Goal: Use online tool/utility

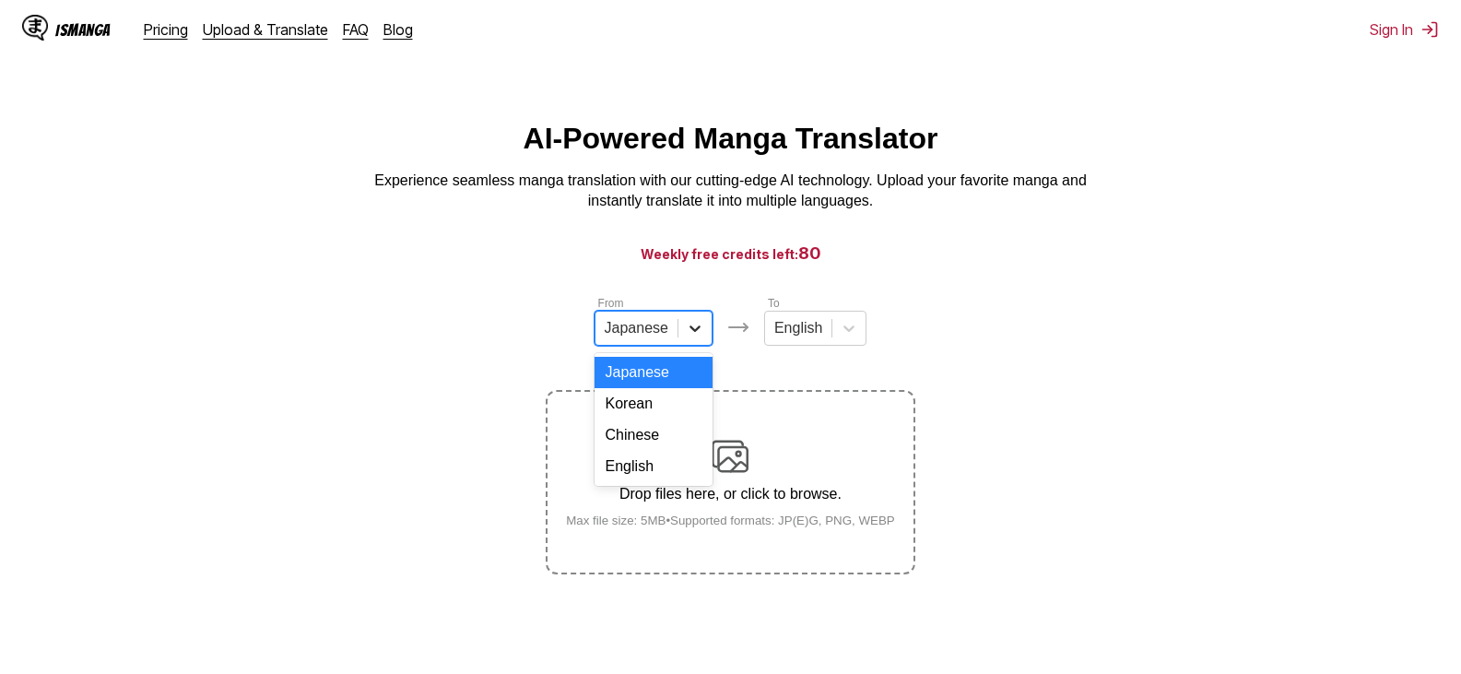
click at [691, 332] on icon at bounding box center [695, 328] width 18 height 18
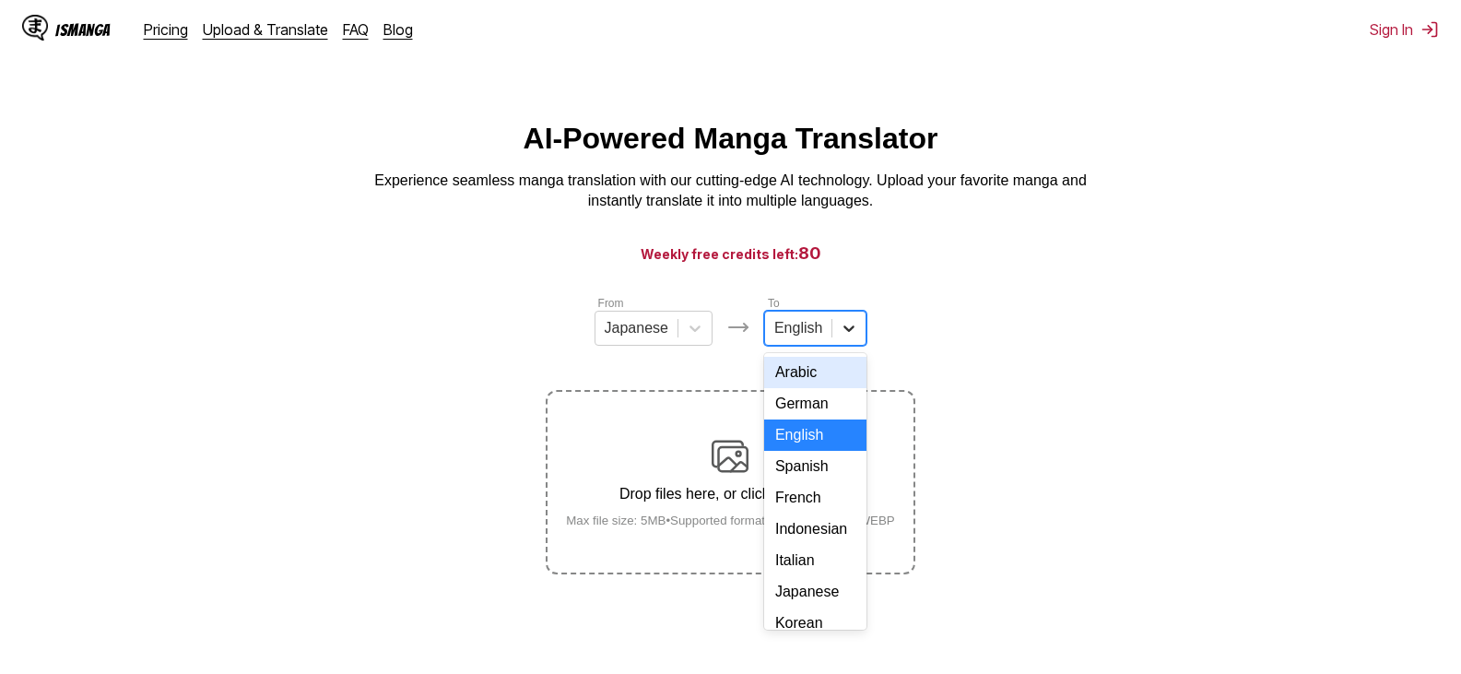
click at [846, 333] on icon at bounding box center [849, 328] width 18 height 18
click at [832, 545] on div "Indonesian" at bounding box center [815, 529] width 102 height 31
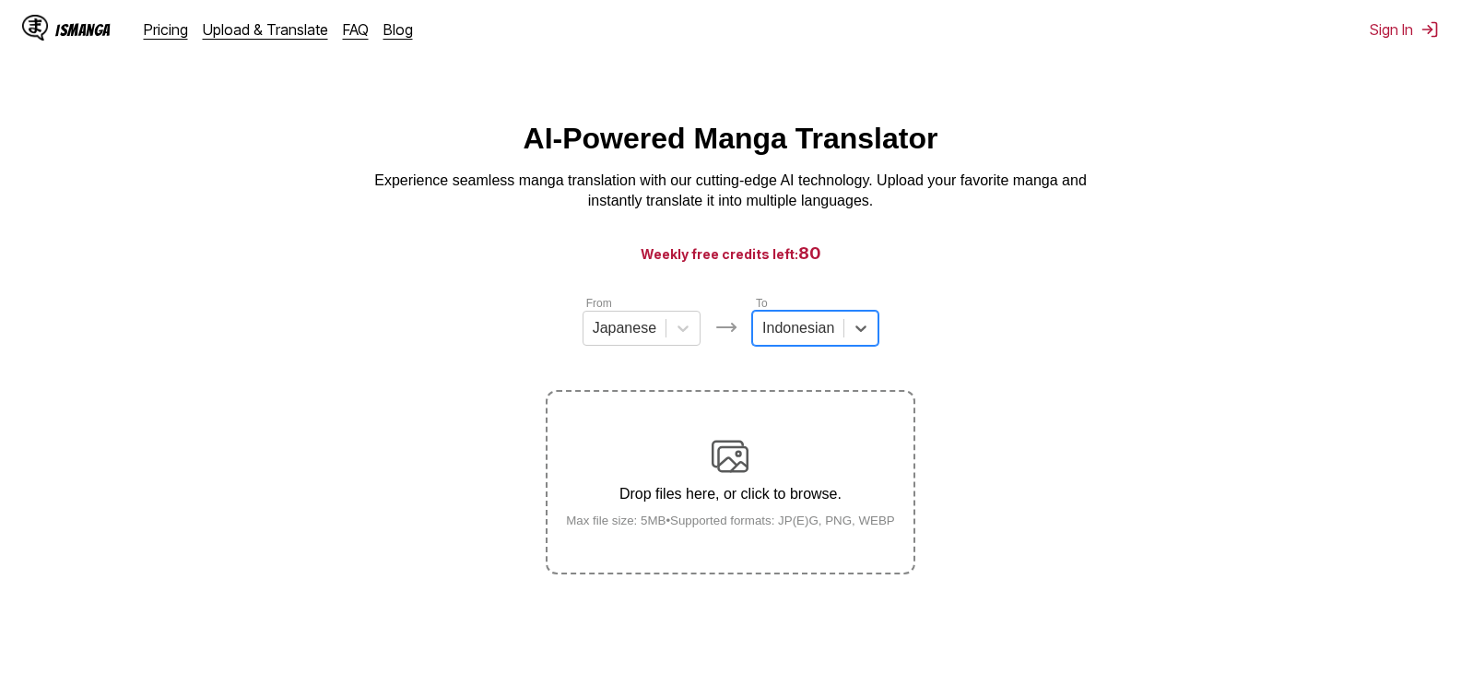
click at [727, 491] on p "Drop files here, or click to browse." at bounding box center [730, 494] width 359 height 17
click at [0, 0] on input "Drop files here, or click to browse. Max file size: 5MB • Supported formats: JP…" at bounding box center [0, 0] width 0 height 0
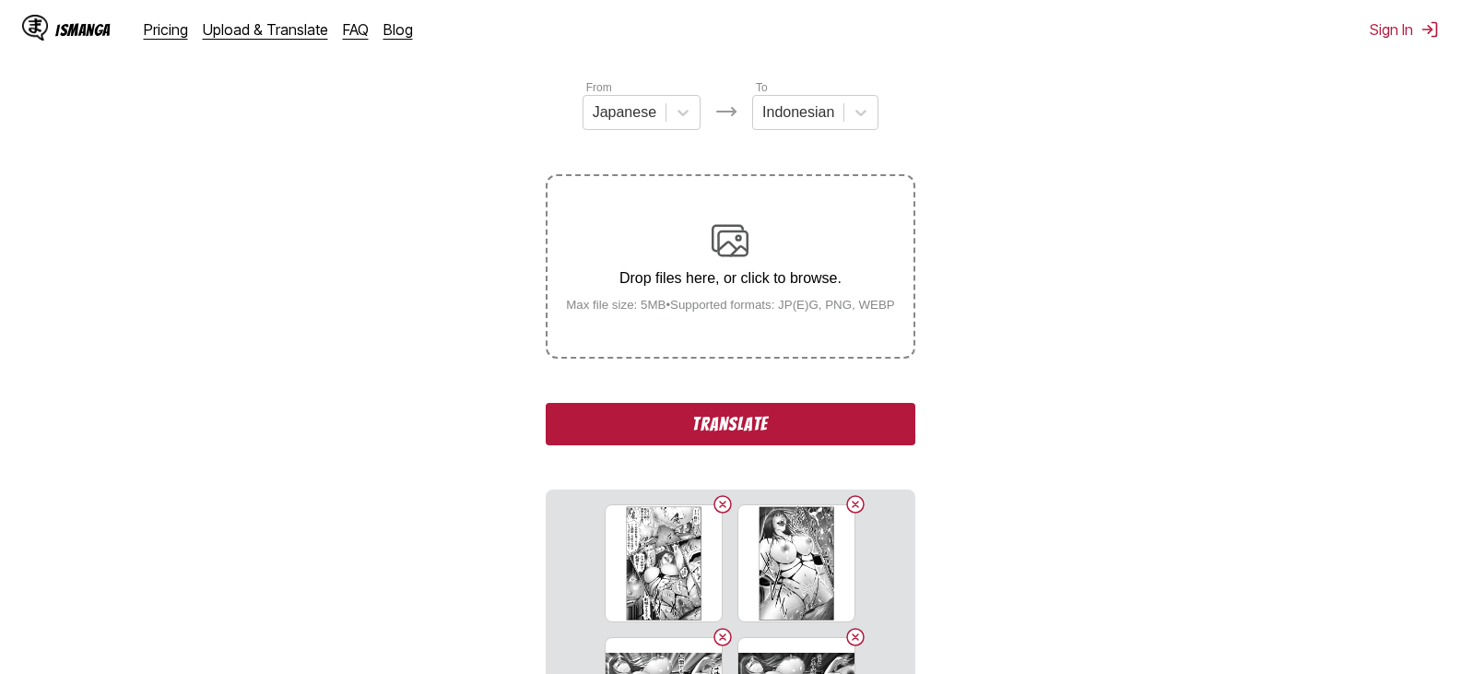
scroll to position [209, 0]
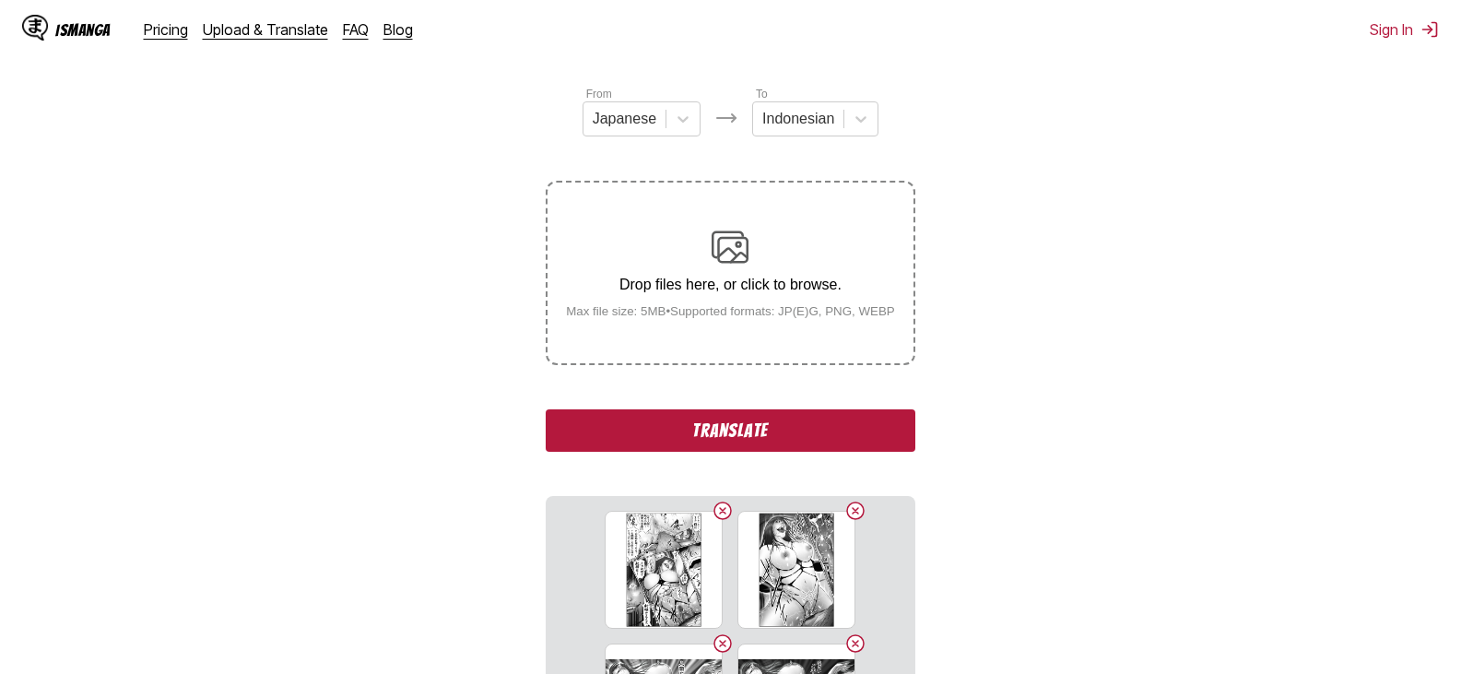
click at [868, 429] on button "Translate" at bounding box center [730, 430] width 369 height 42
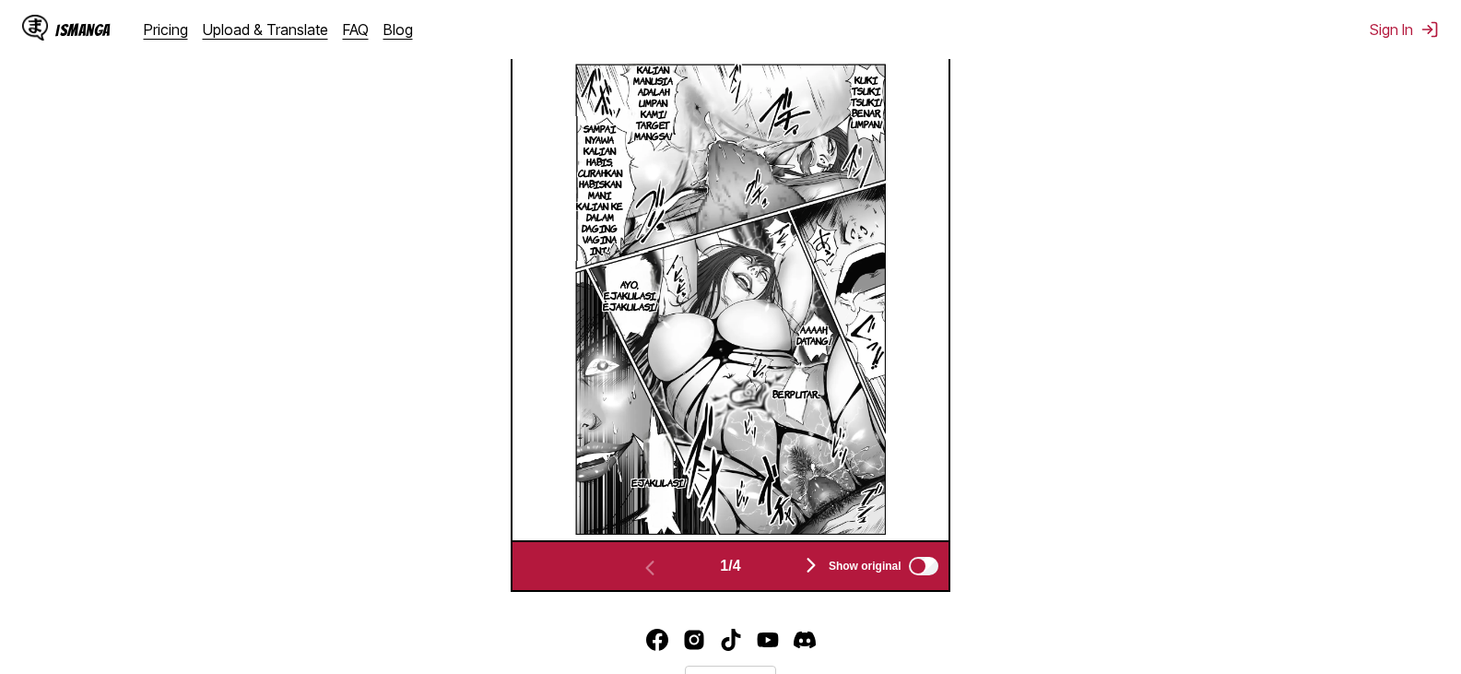
scroll to position [770, 0]
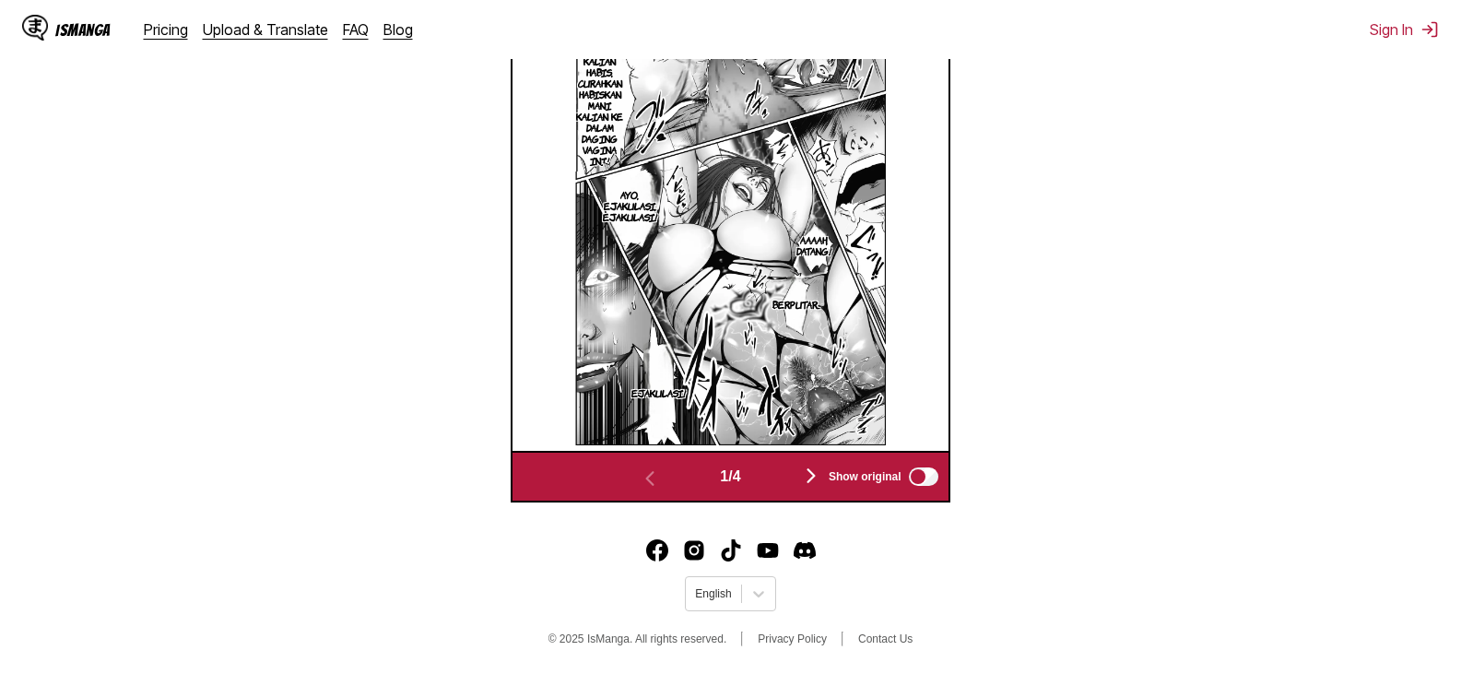
click at [817, 470] on img "button" at bounding box center [811, 476] width 22 height 22
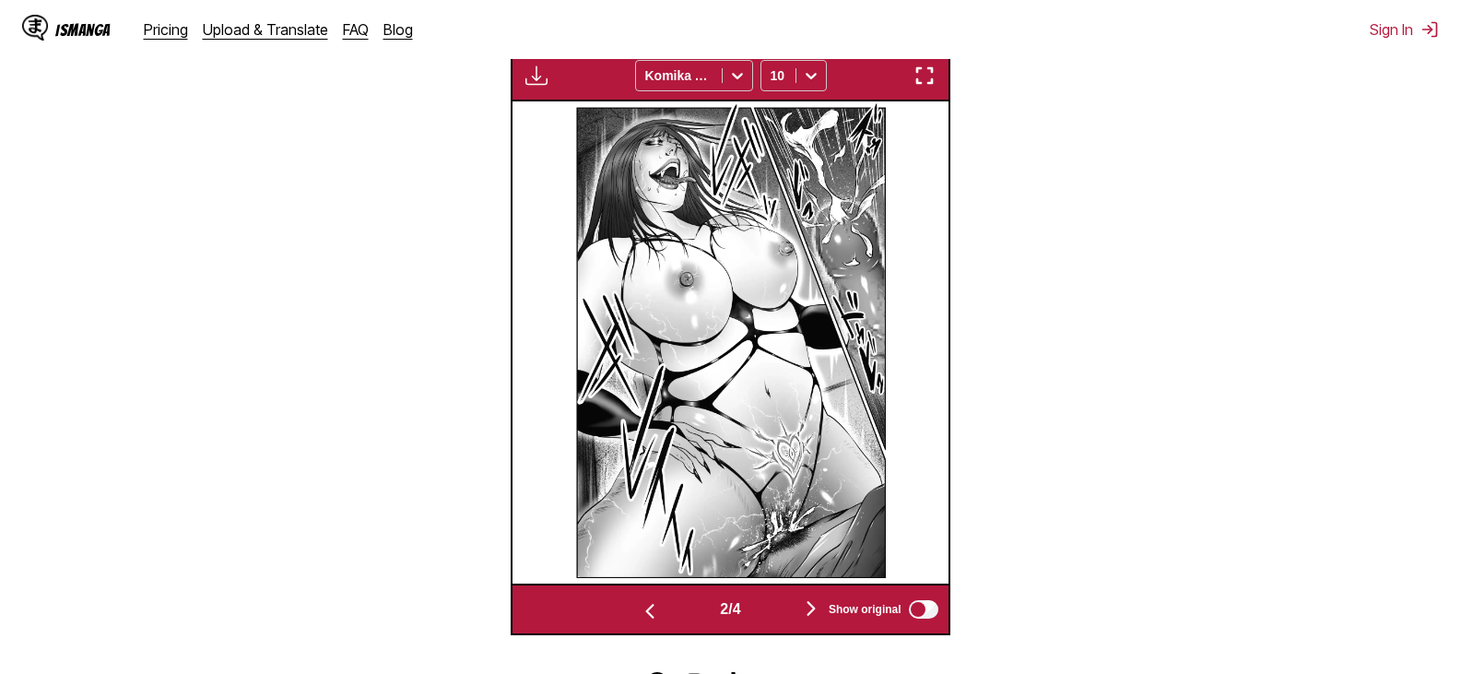
scroll to position [738, 0]
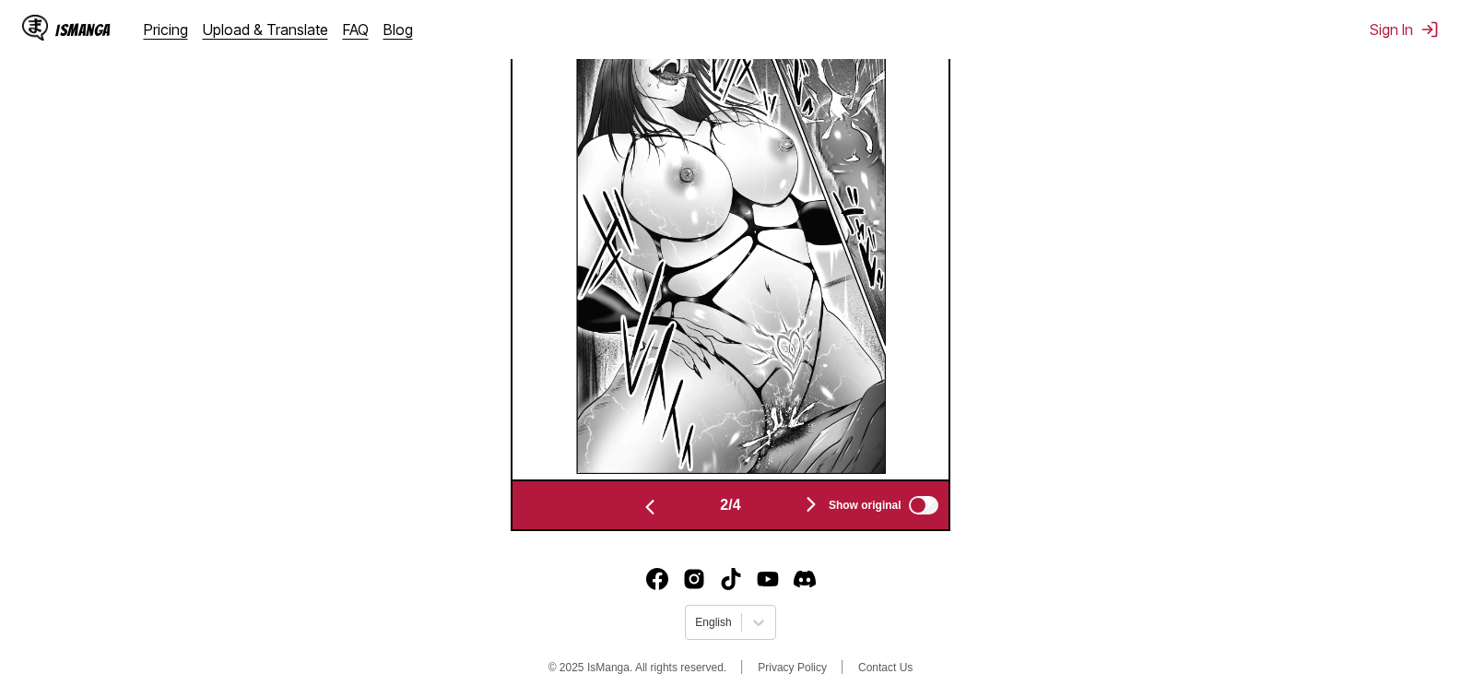
click at [823, 505] on div "Show original" at bounding box center [880, 505] width 124 height 24
click at [819, 505] on img "button" at bounding box center [811, 504] width 22 height 22
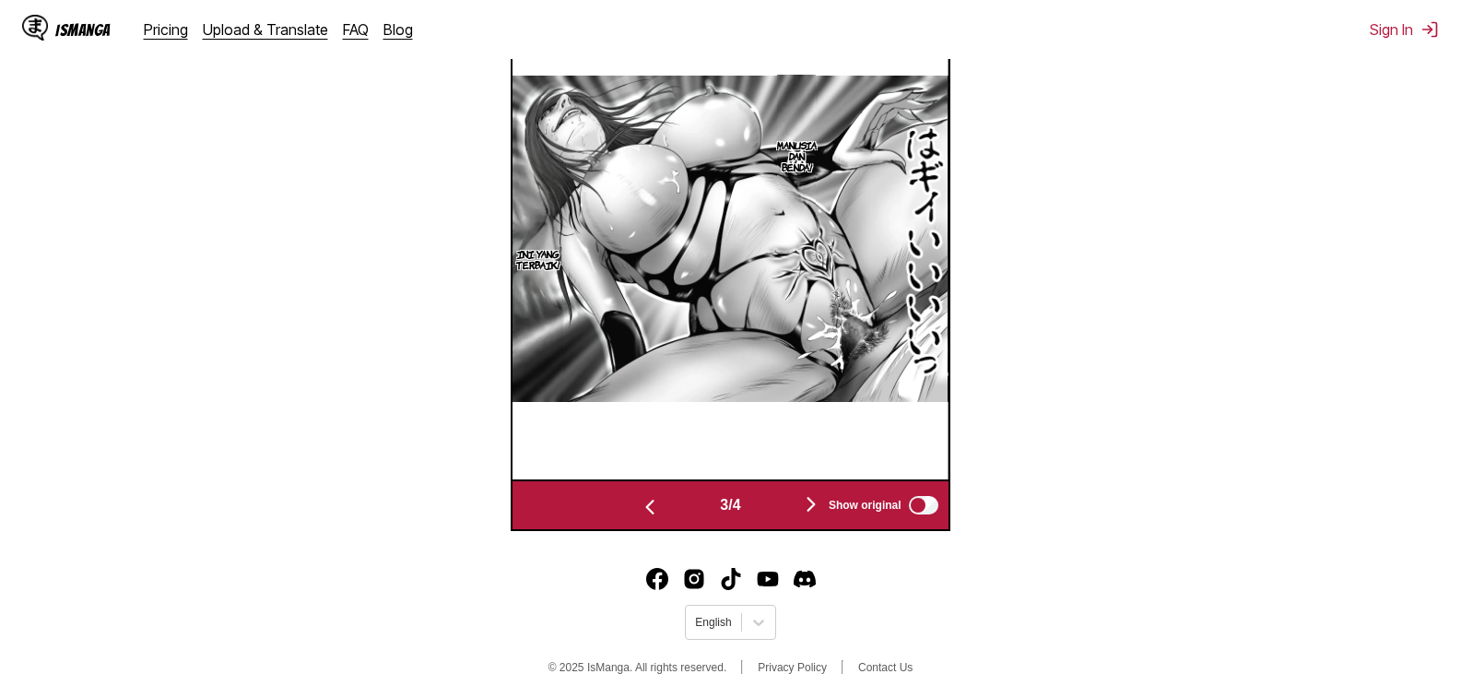
click at [819, 505] on img "button" at bounding box center [811, 504] width 22 height 22
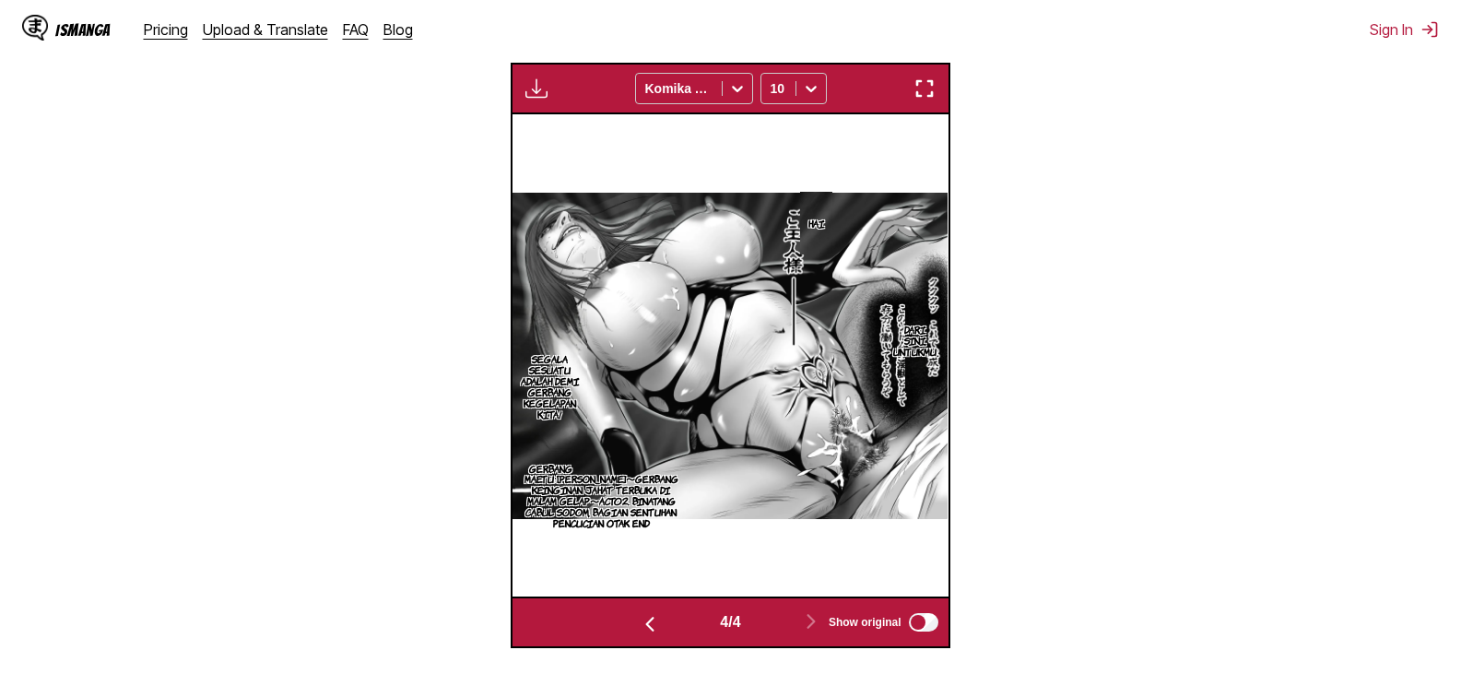
scroll to position [243, 0]
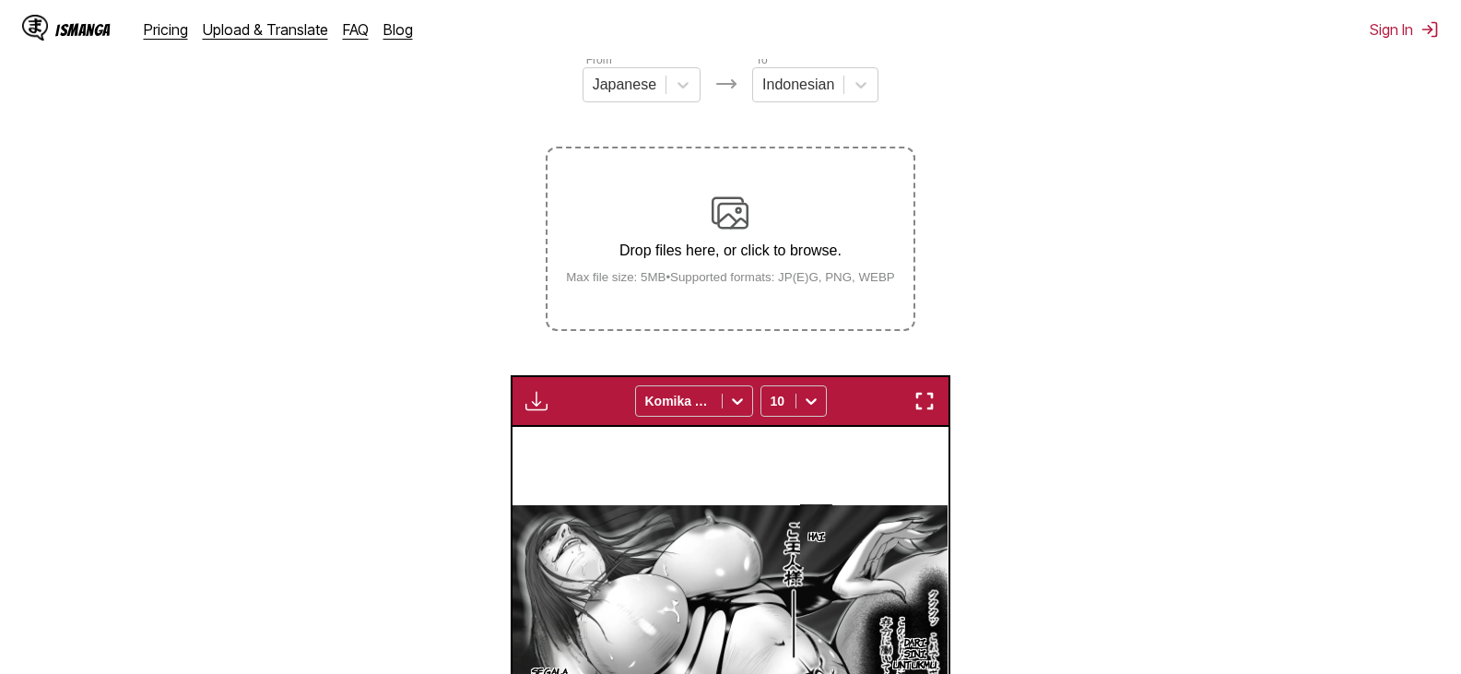
click at [534, 404] on img "button" at bounding box center [537, 401] width 22 height 22
click at [467, 410] on section "From Japanese To Indonesian Drop files here, or click to browse. Max file size:…" at bounding box center [731, 506] width 1432 height 910
click at [928, 401] on img "button" at bounding box center [925, 401] width 22 height 22
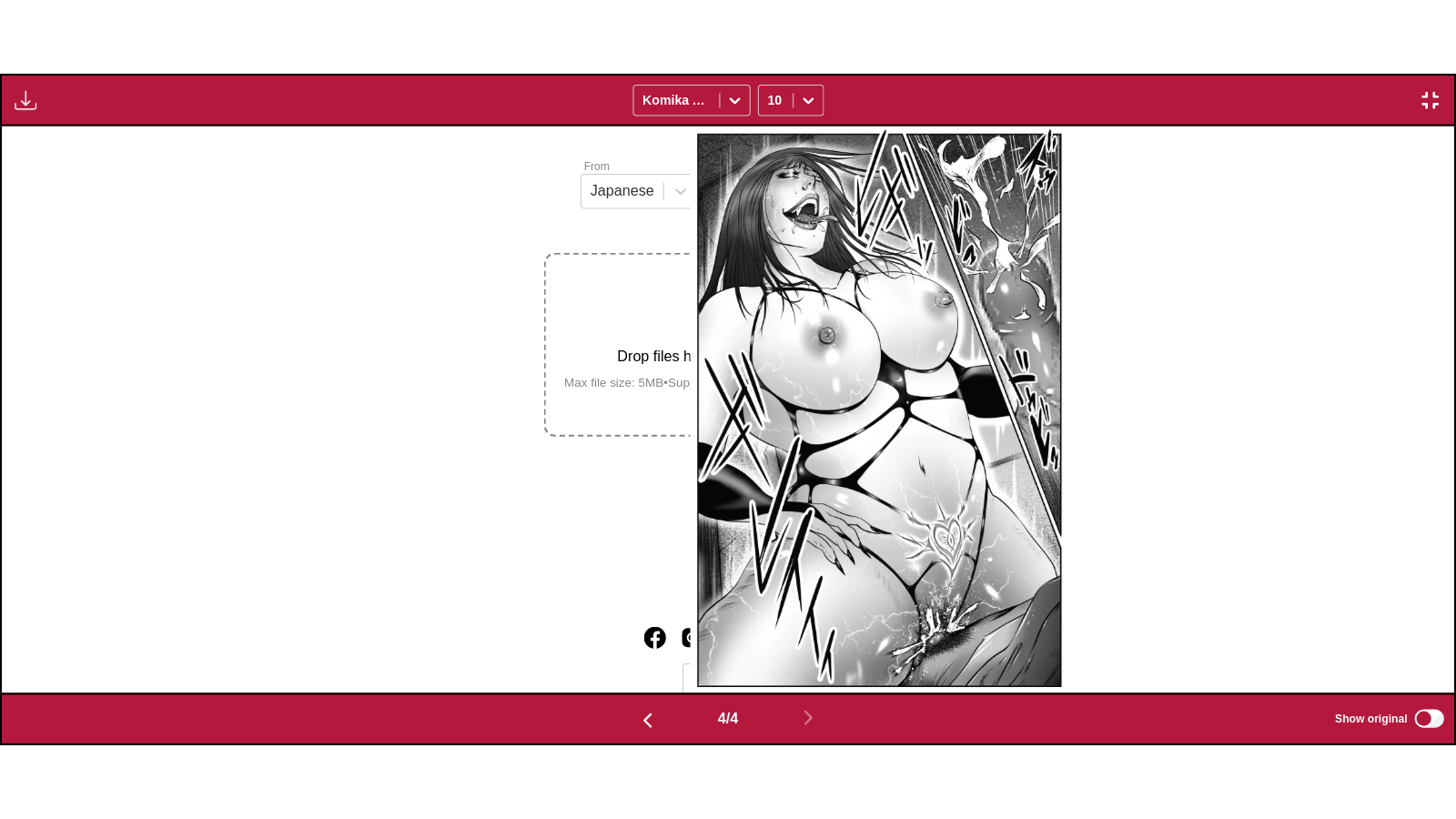
scroll to position [0, 4357]
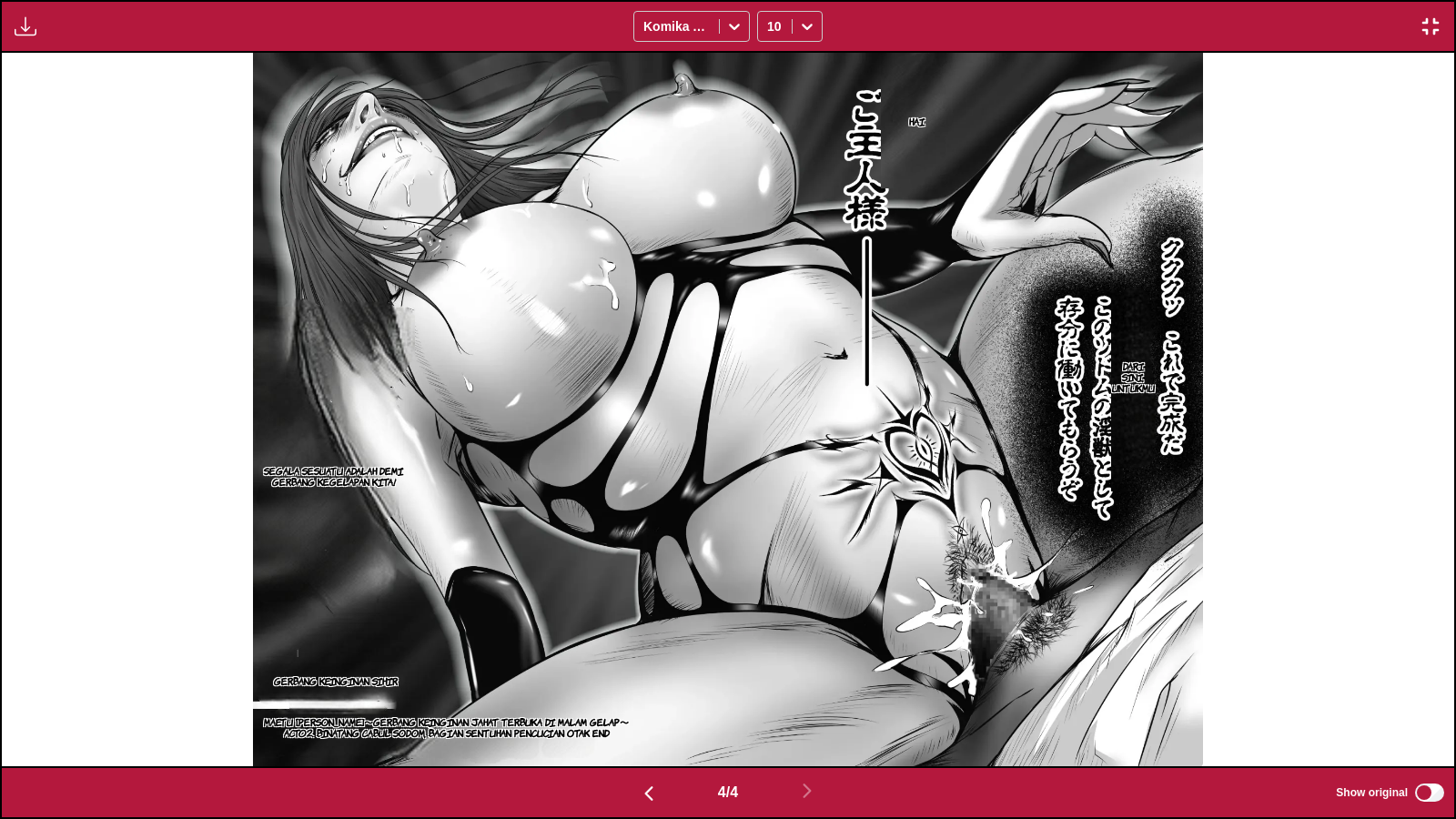
click at [646, 664] on img "button" at bounding box center [649, 793] width 22 height 22
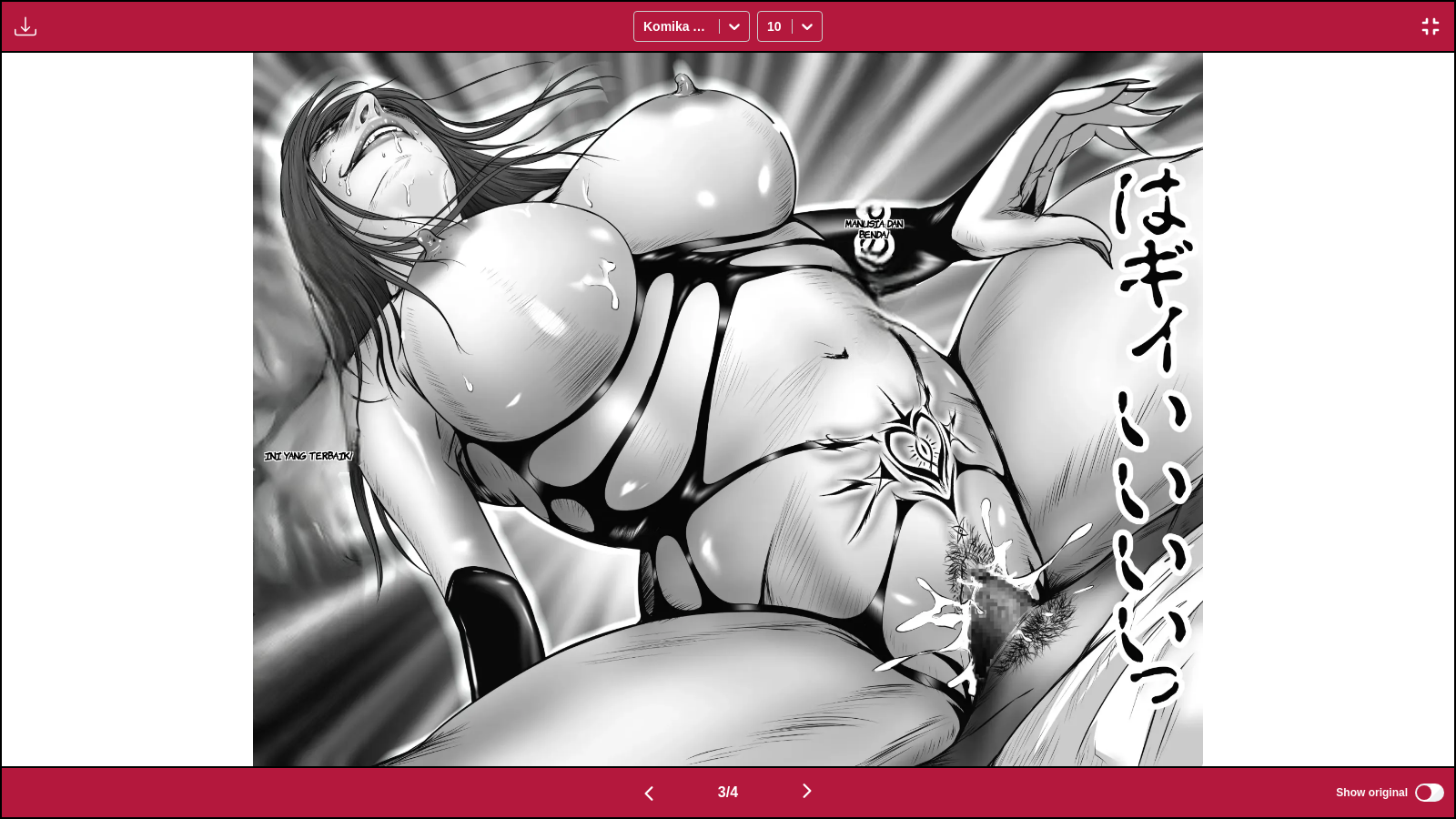
click at [646, 664] on img "button" at bounding box center [649, 793] width 22 height 22
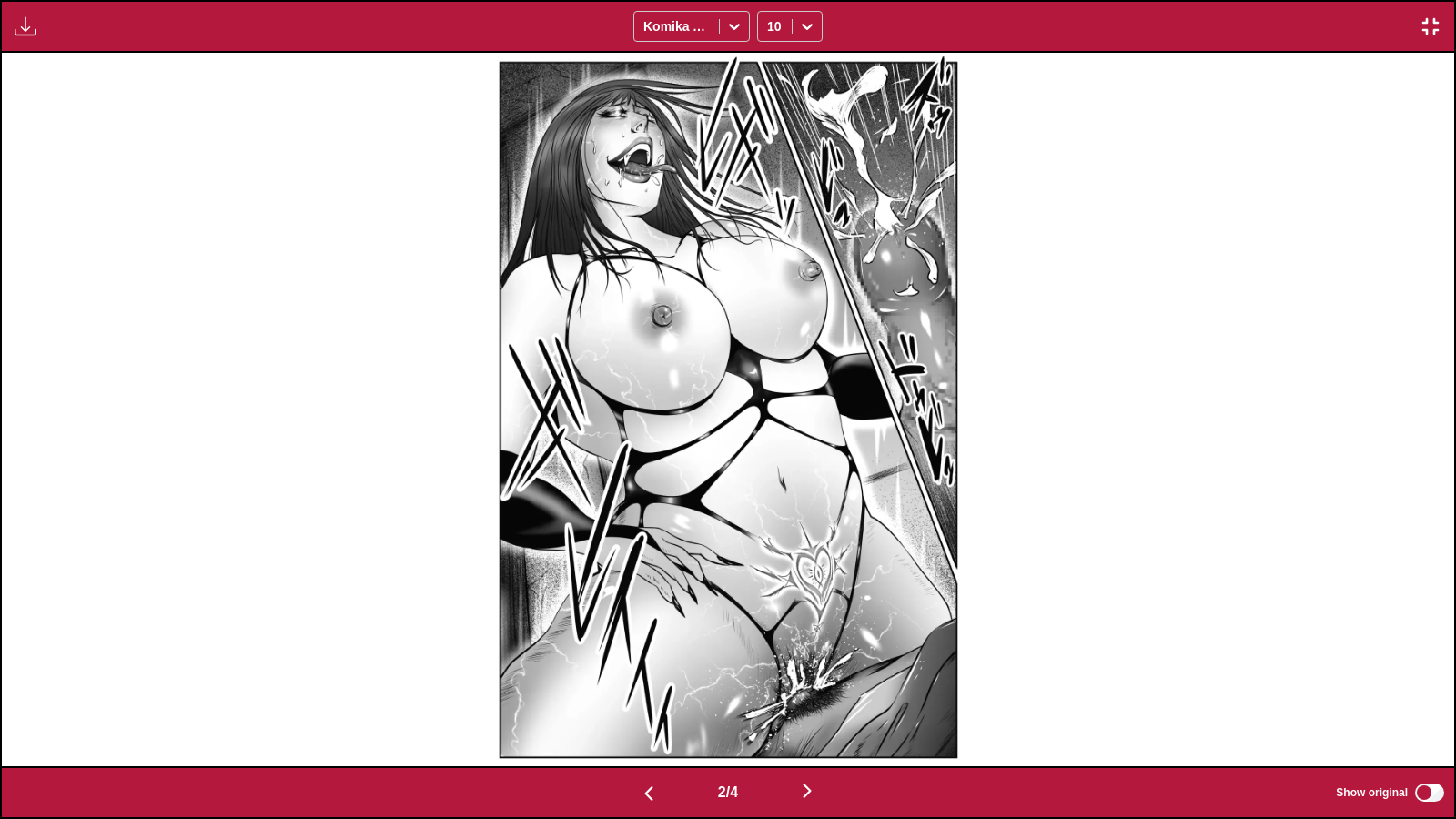
click at [646, 664] on img "button" at bounding box center [649, 793] width 22 height 22
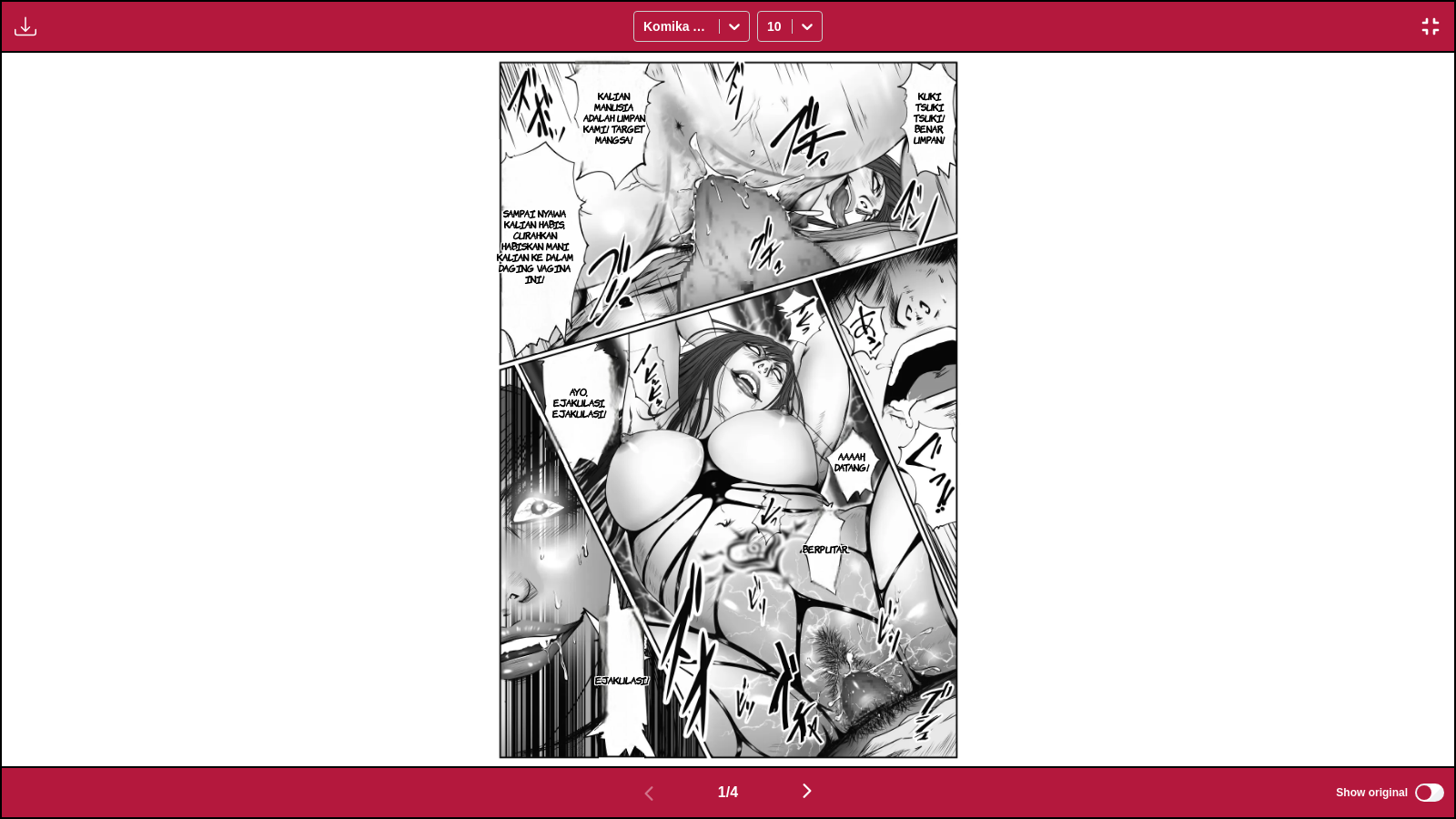
click at [1437, 23] on img "button" at bounding box center [1430, 27] width 22 height 22
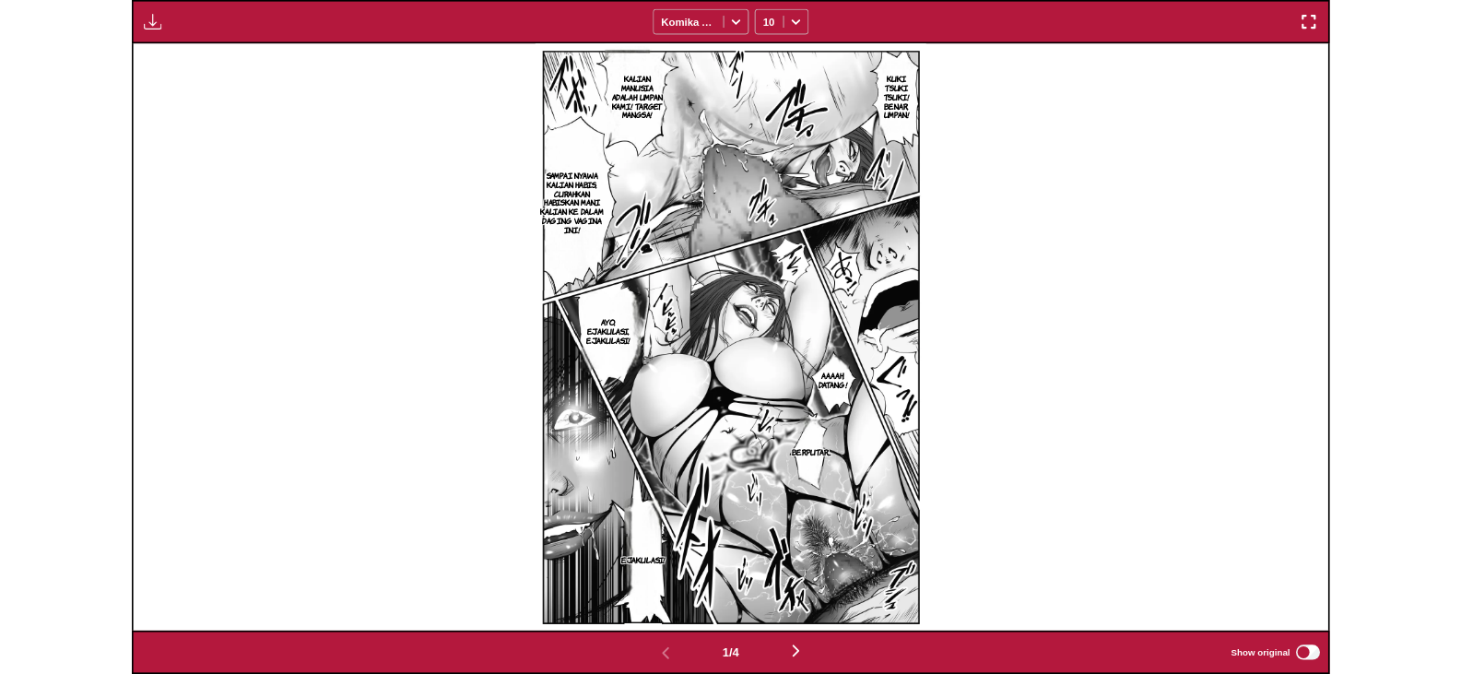
scroll to position [481, 0]
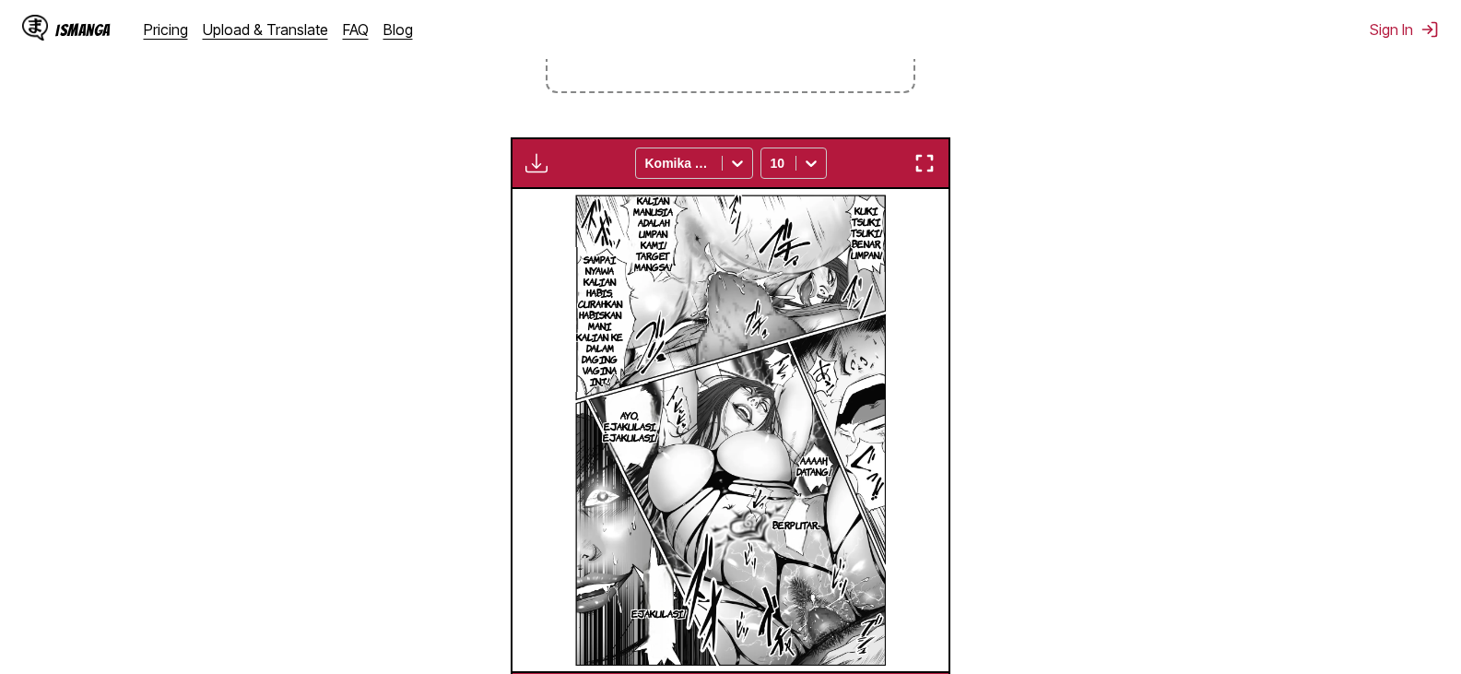
click at [540, 174] on img "button" at bounding box center [537, 163] width 22 height 22
click at [556, 195] on small "Available for premium users only" at bounding box center [566, 206] width 78 height 94
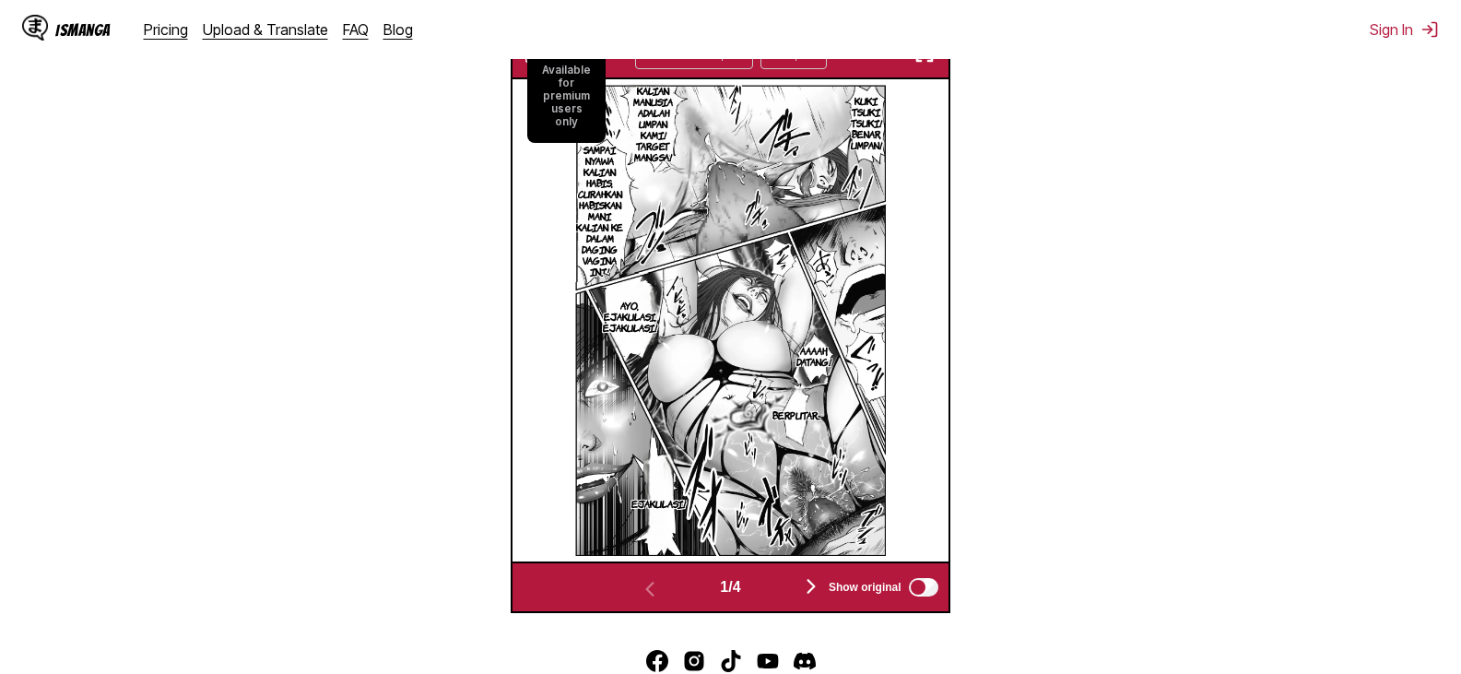
scroll to position [520, 0]
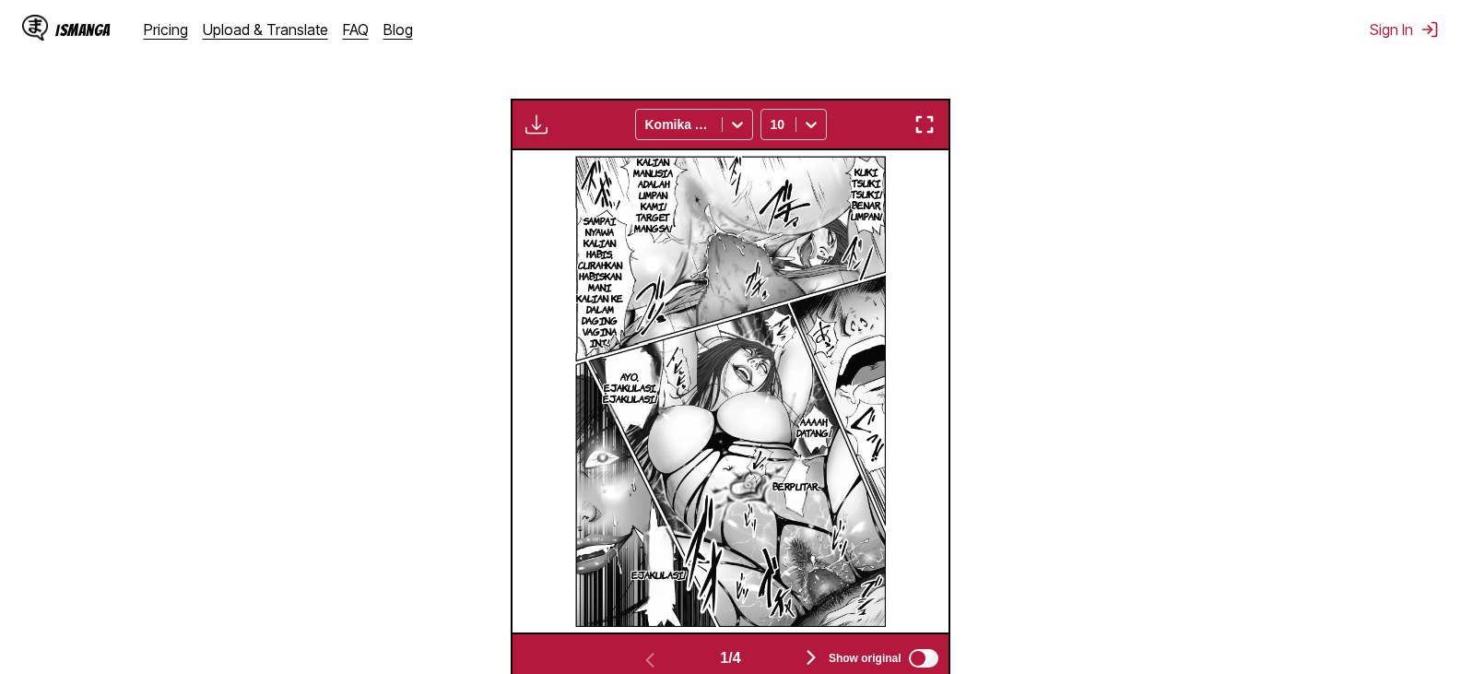
click at [931, 120] on img "button" at bounding box center [925, 124] width 22 height 22
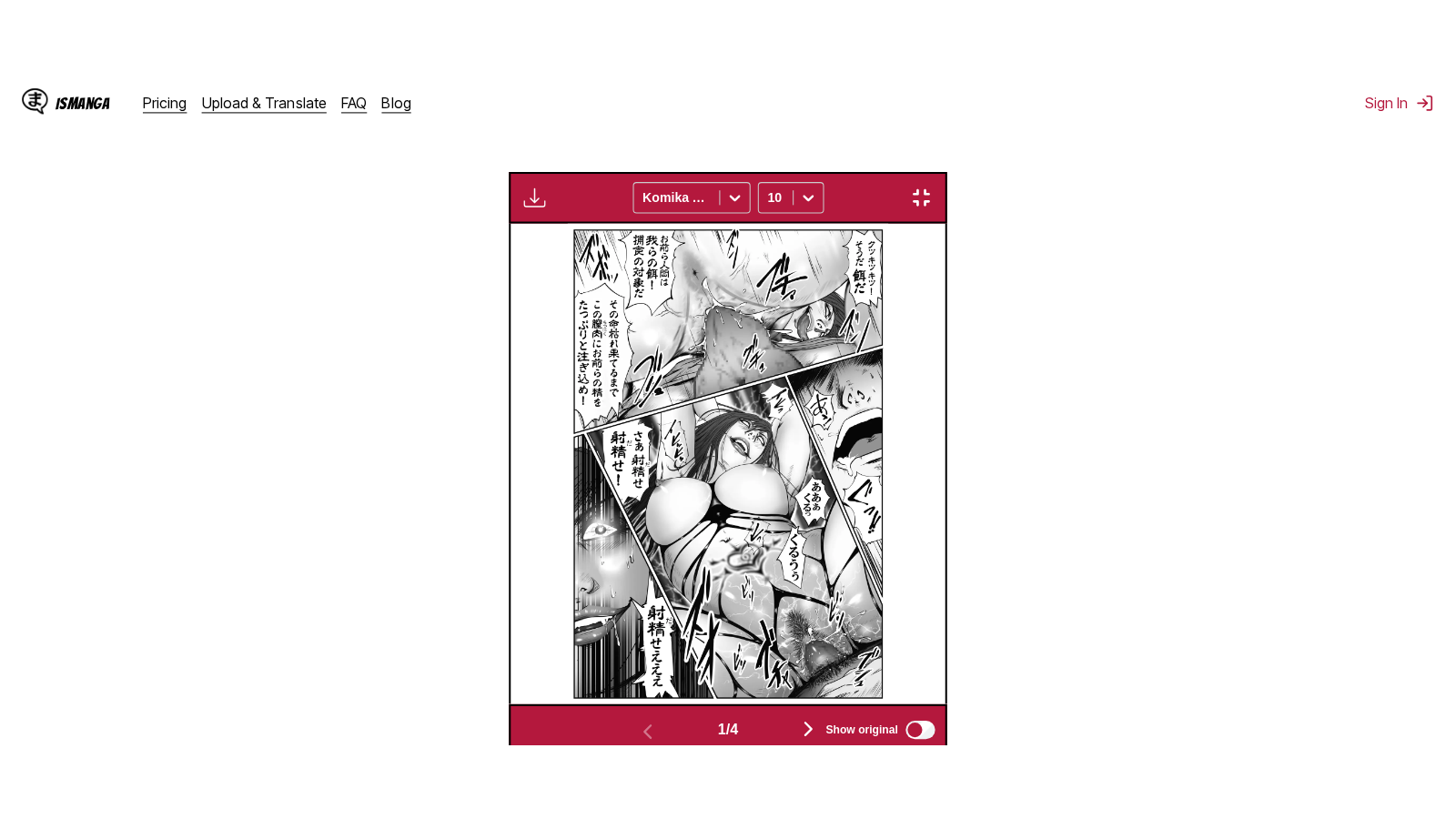
scroll to position [207, 0]
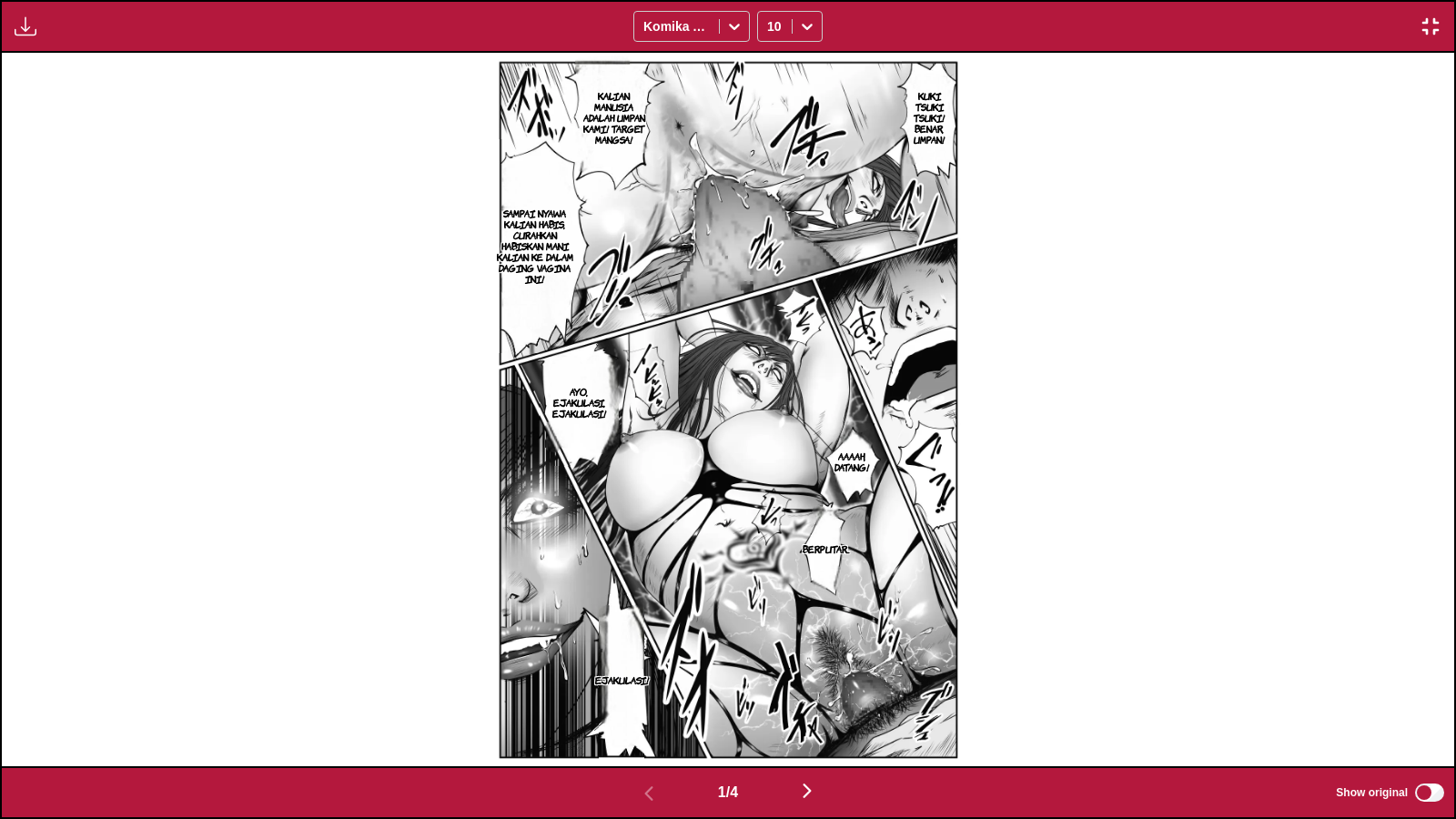
click at [813, 664] on img "button" at bounding box center [807, 790] width 22 height 22
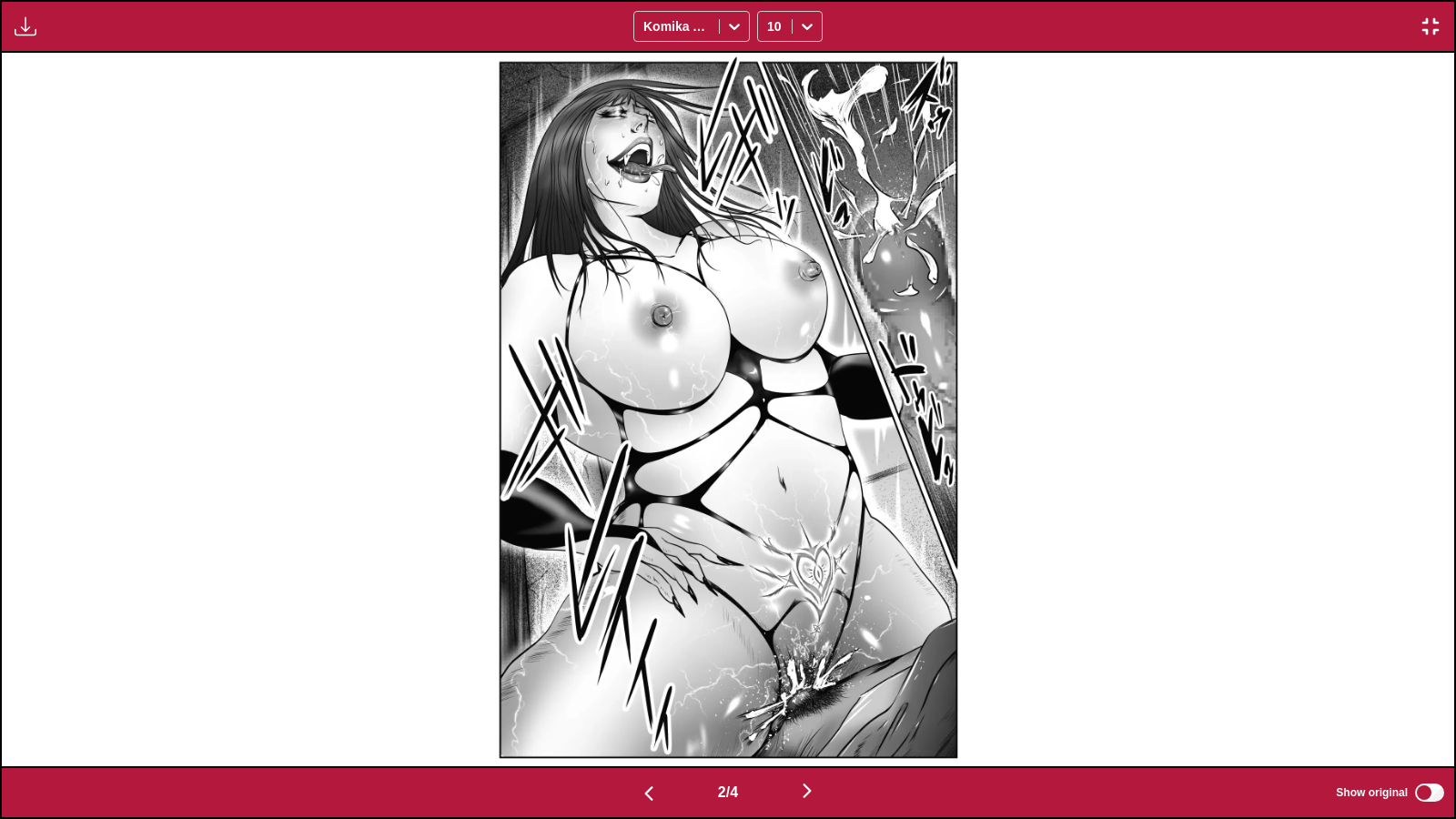
click at [813, 664] on img "button" at bounding box center [807, 790] width 22 height 22
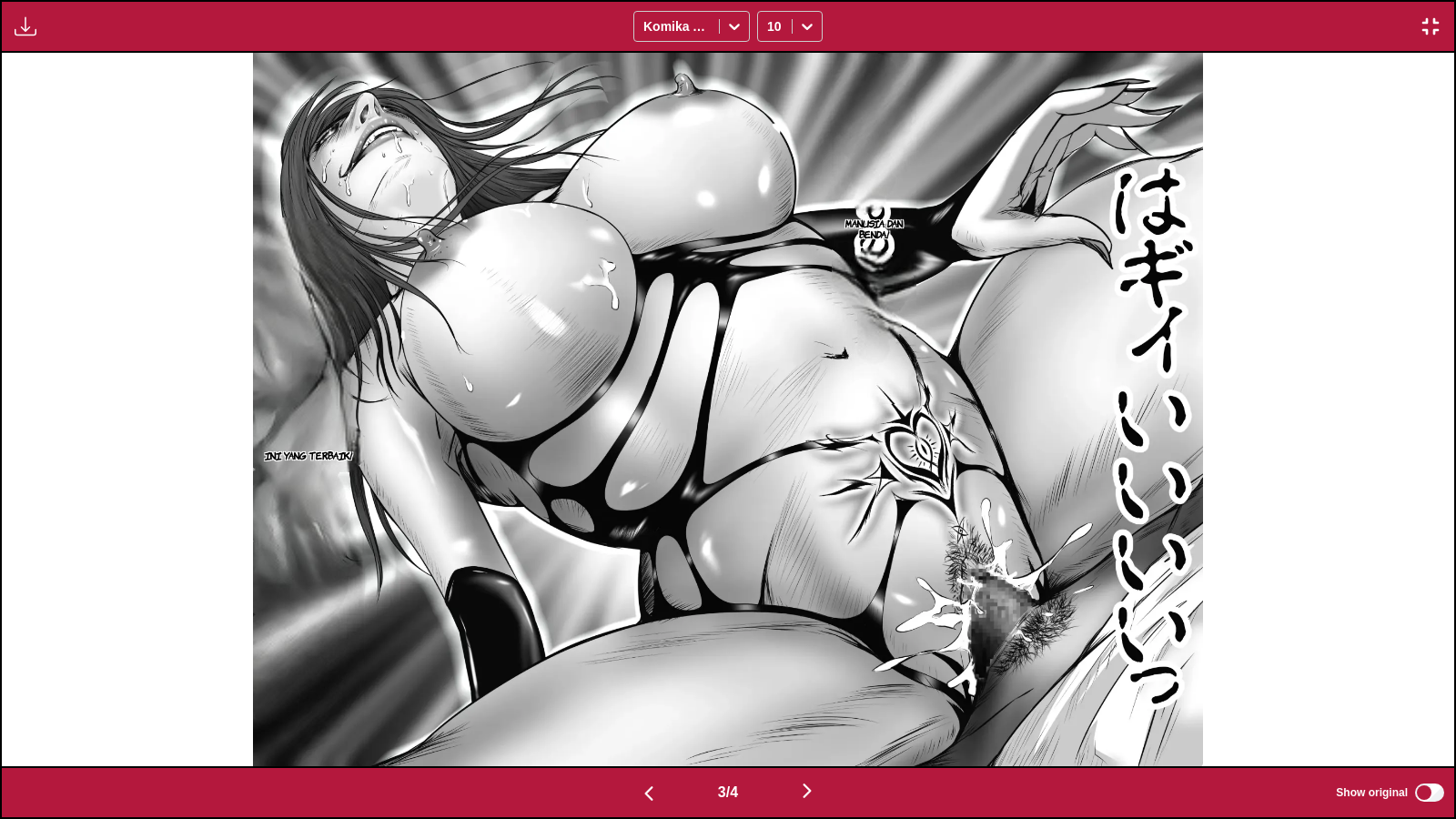
click at [818, 664] on img "button" at bounding box center [807, 790] width 22 height 22
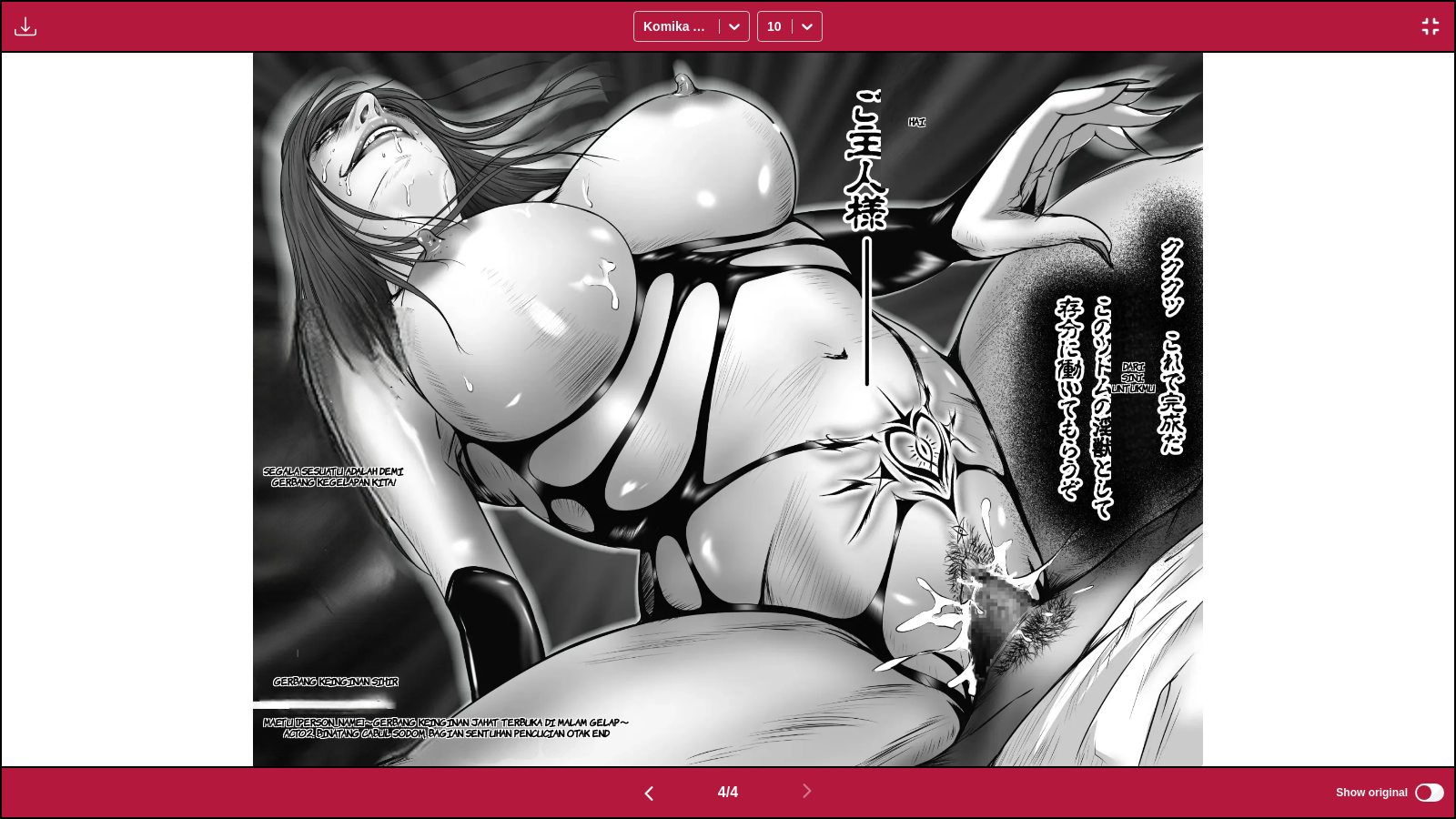
click at [1171, 282] on img at bounding box center [728, 409] width 951 height 712
click at [1436, 29] on img "button" at bounding box center [1430, 27] width 22 height 22
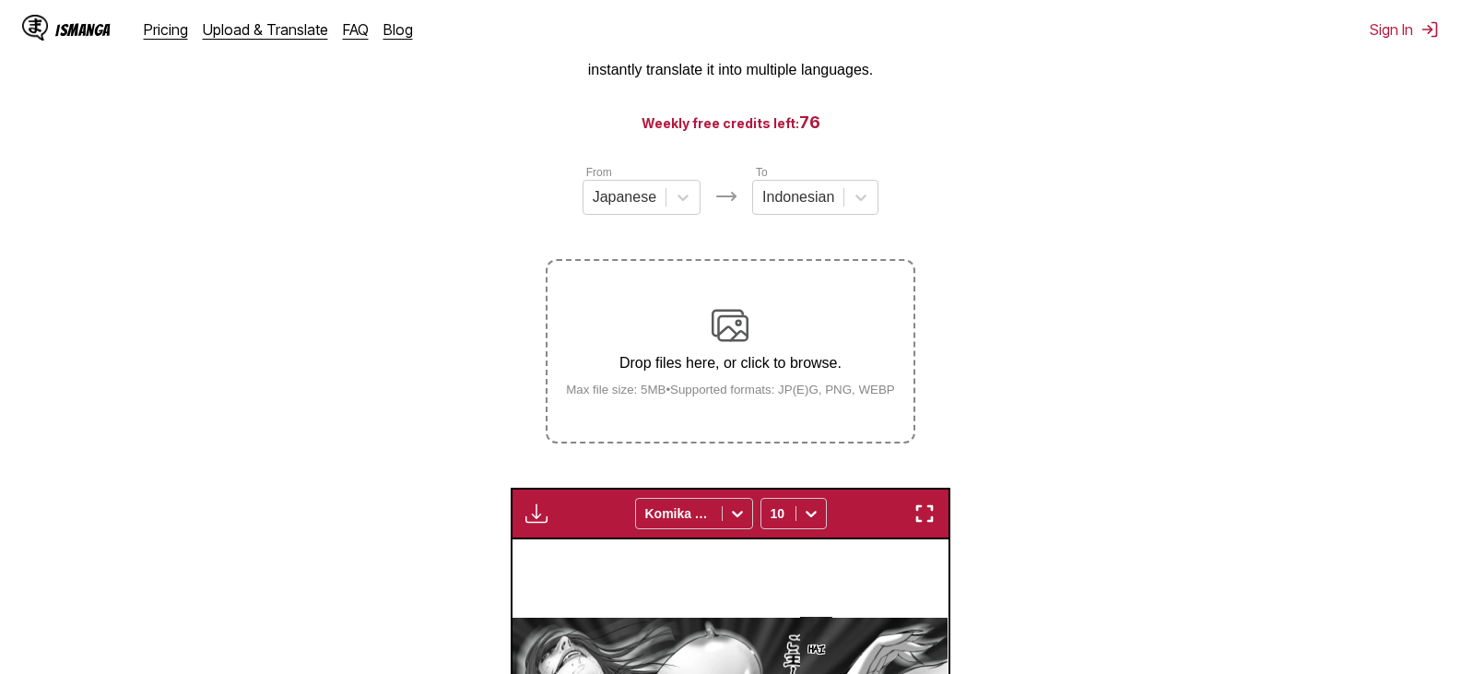
scroll to position [0, 0]
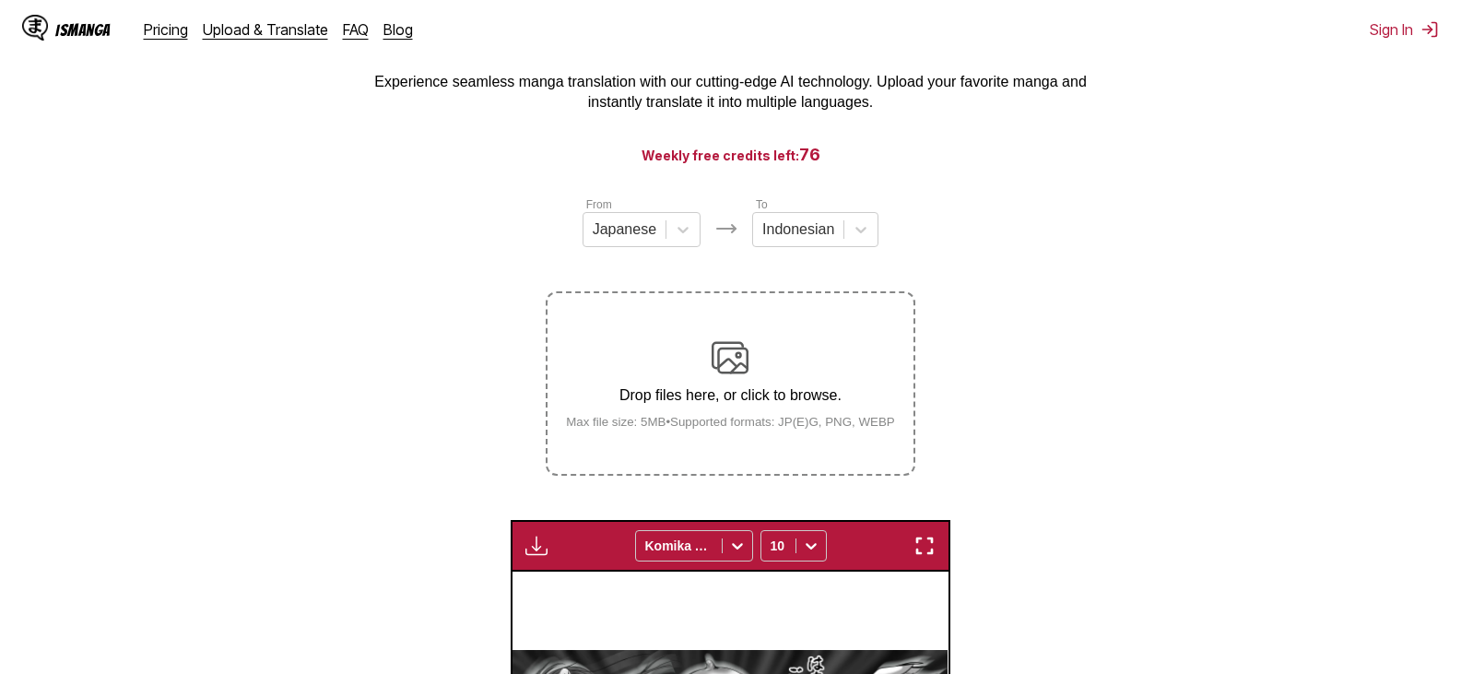
scroll to position [92, 0]
